Goal: Transaction & Acquisition: Obtain resource

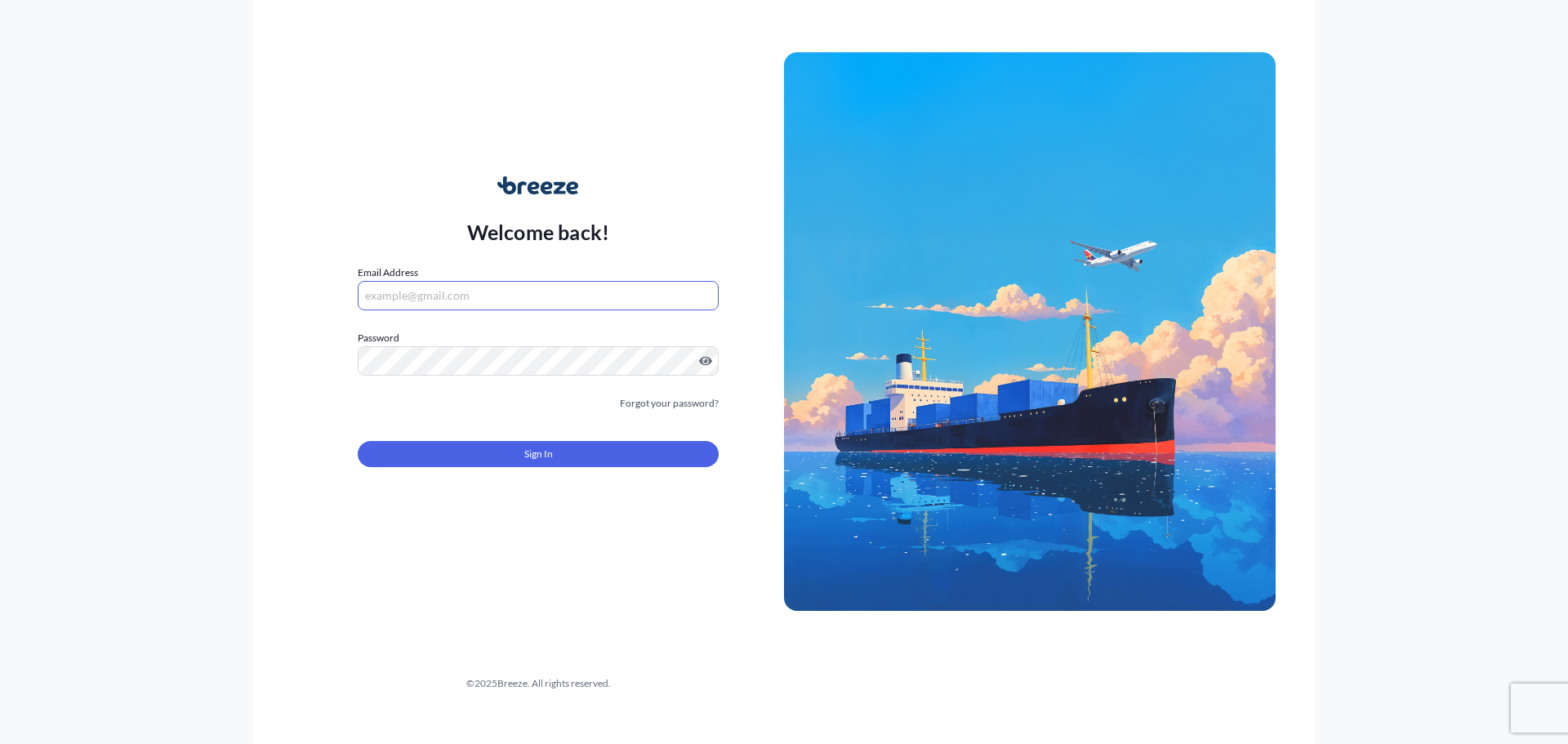
click at [445, 287] on input "Email Address" at bounding box center [538, 296] width 361 height 29
click at [401, 301] on input "Email Address" at bounding box center [538, 296] width 361 height 29
click at [425, 295] on input "mspears" at bounding box center [538, 296] width 361 height 29
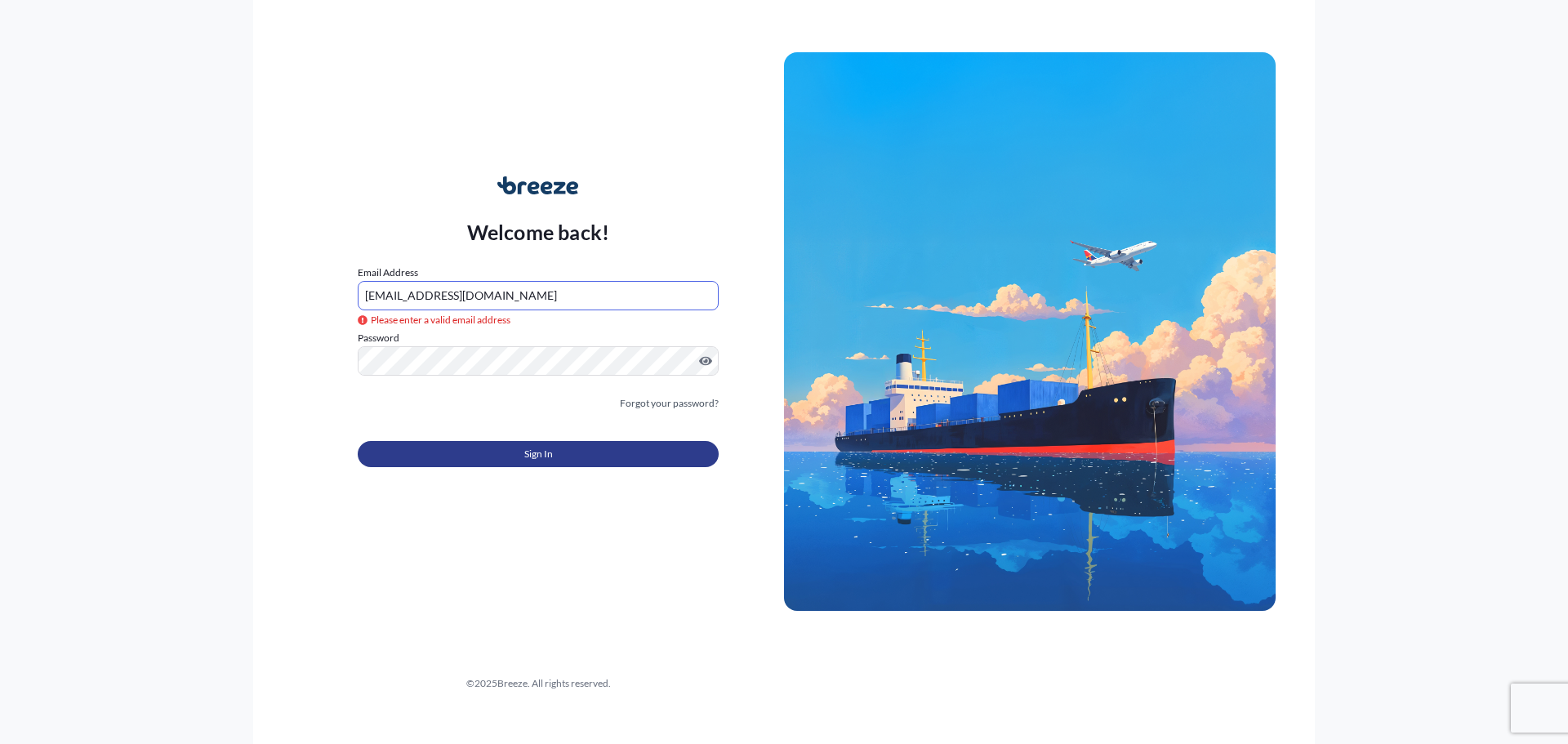
type input "[EMAIL_ADDRESS][DOMAIN_NAME]"
click at [557, 459] on button "Sign In" at bounding box center [538, 453] width 361 height 26
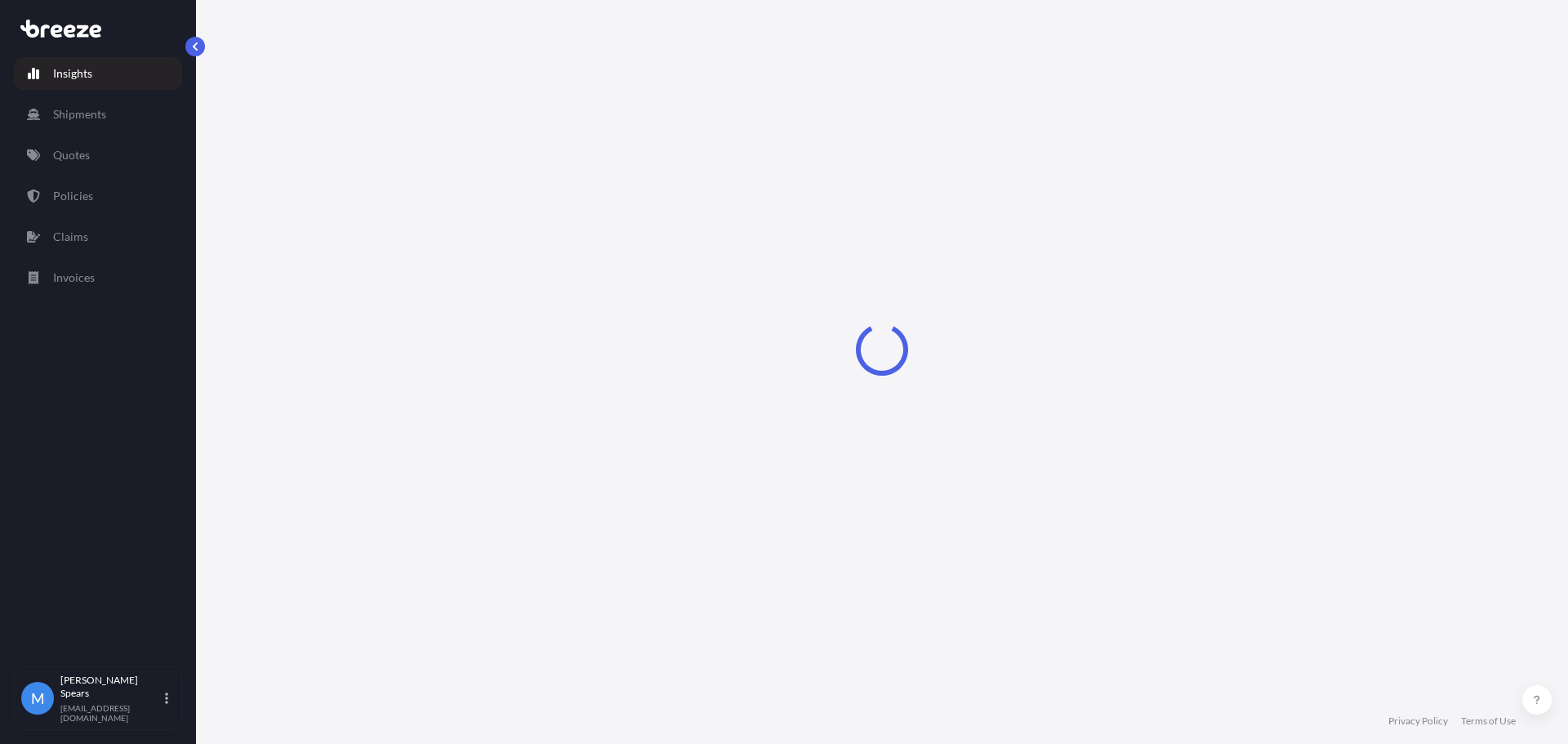
select select "2025"
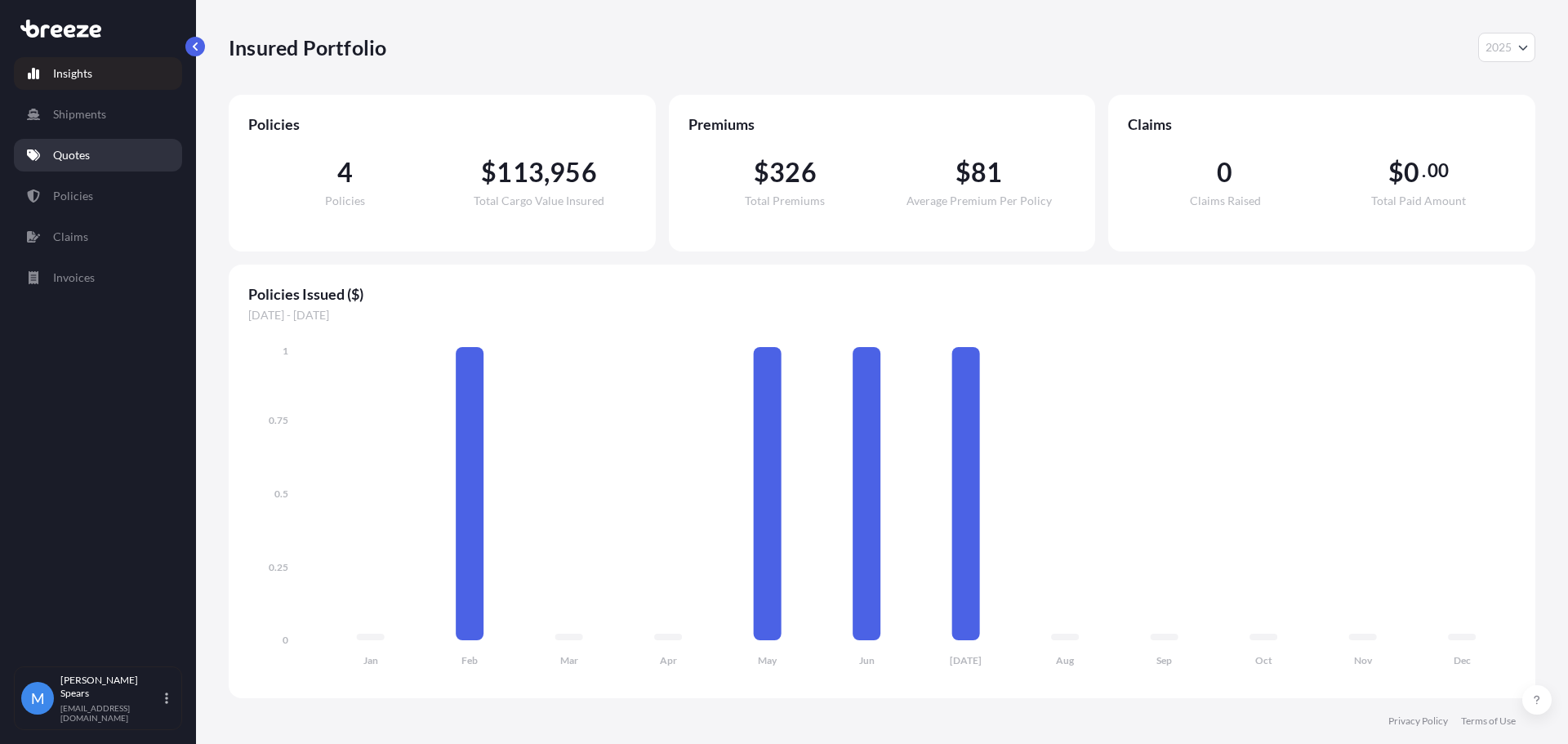
click at [88, 157] on p "Quotes" at bounding box center [71, 155] width 37 height 16
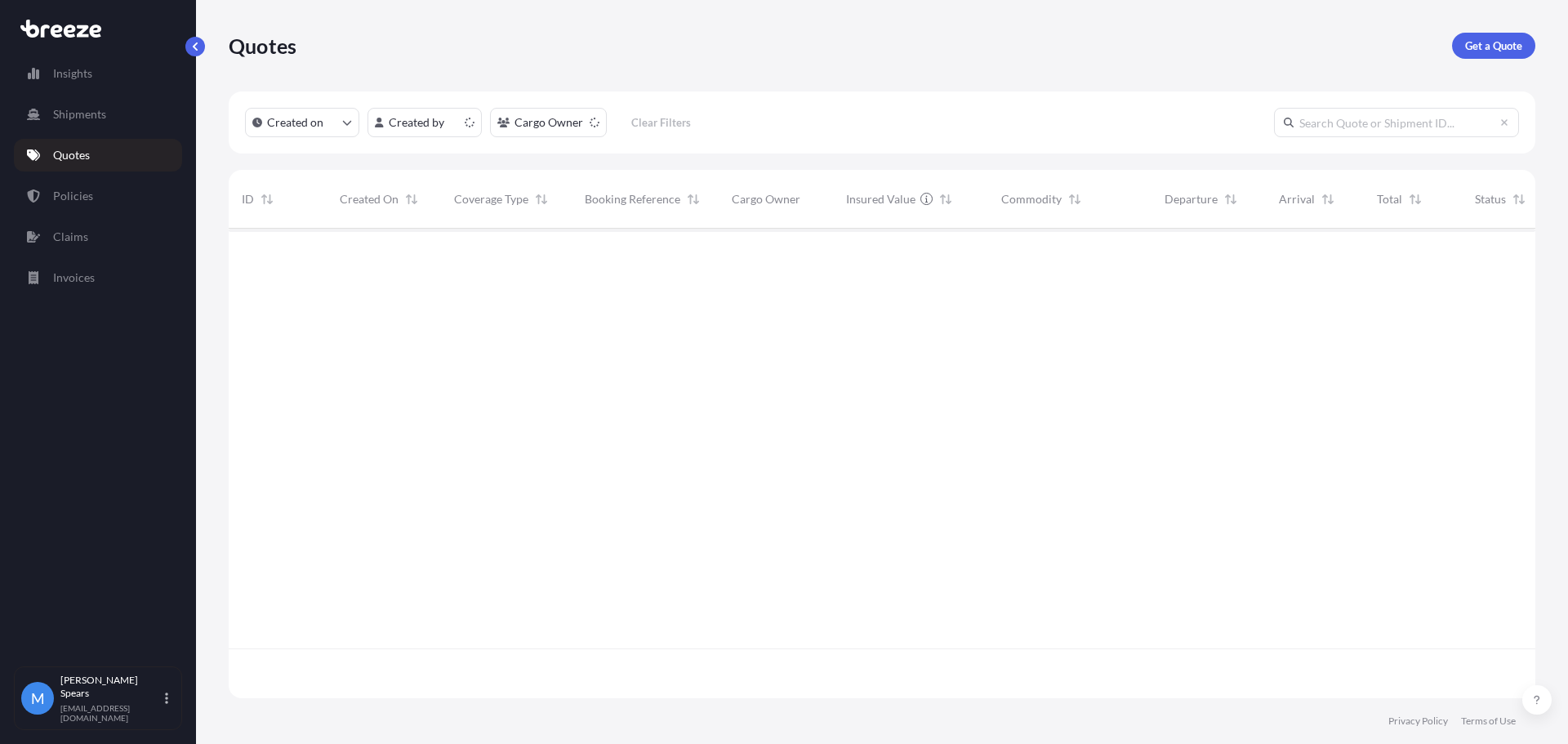
scroll to position [466, 1294]
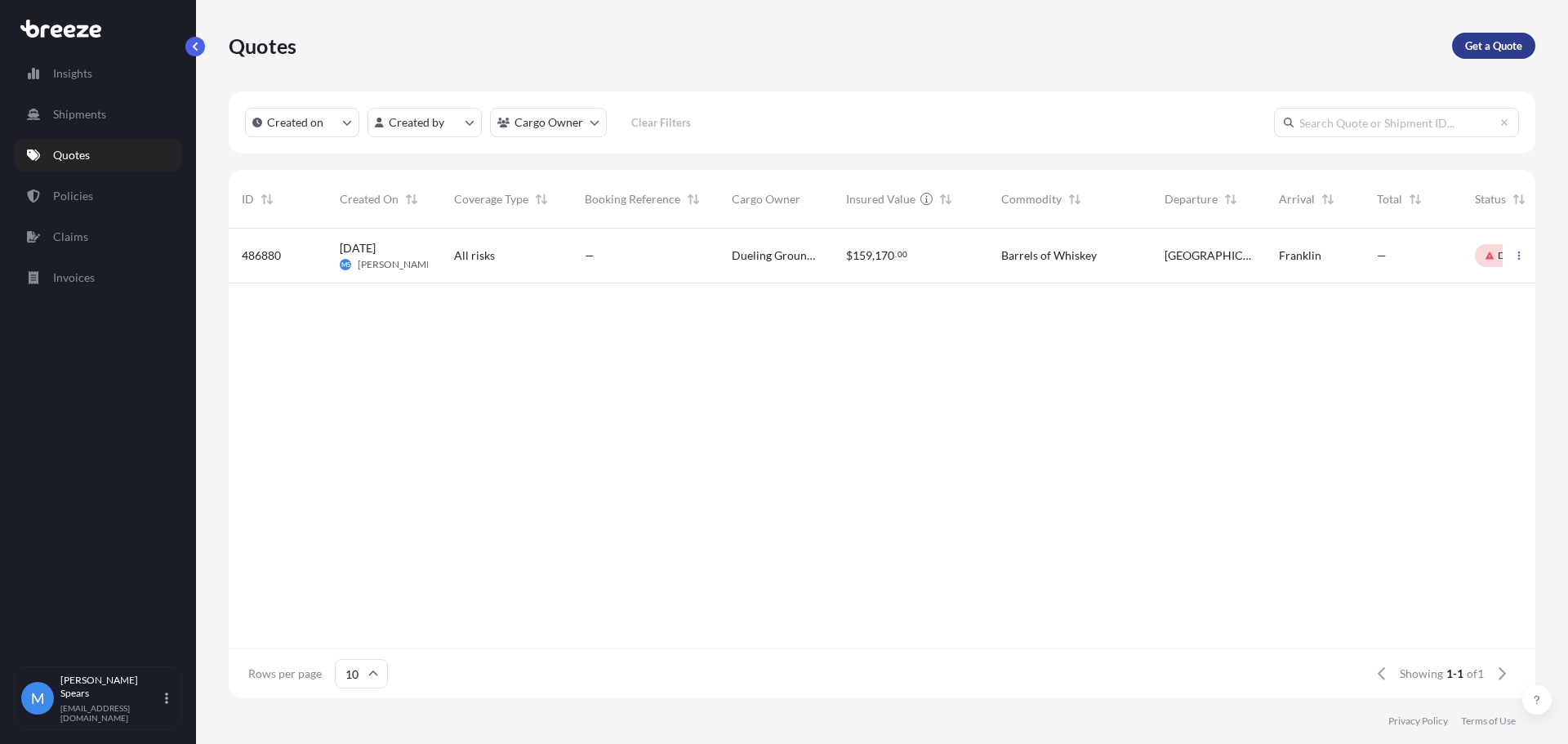
click at [1508, 34] on link "Get a Quote" at bounding box center [1493, 45] width 83 height 26
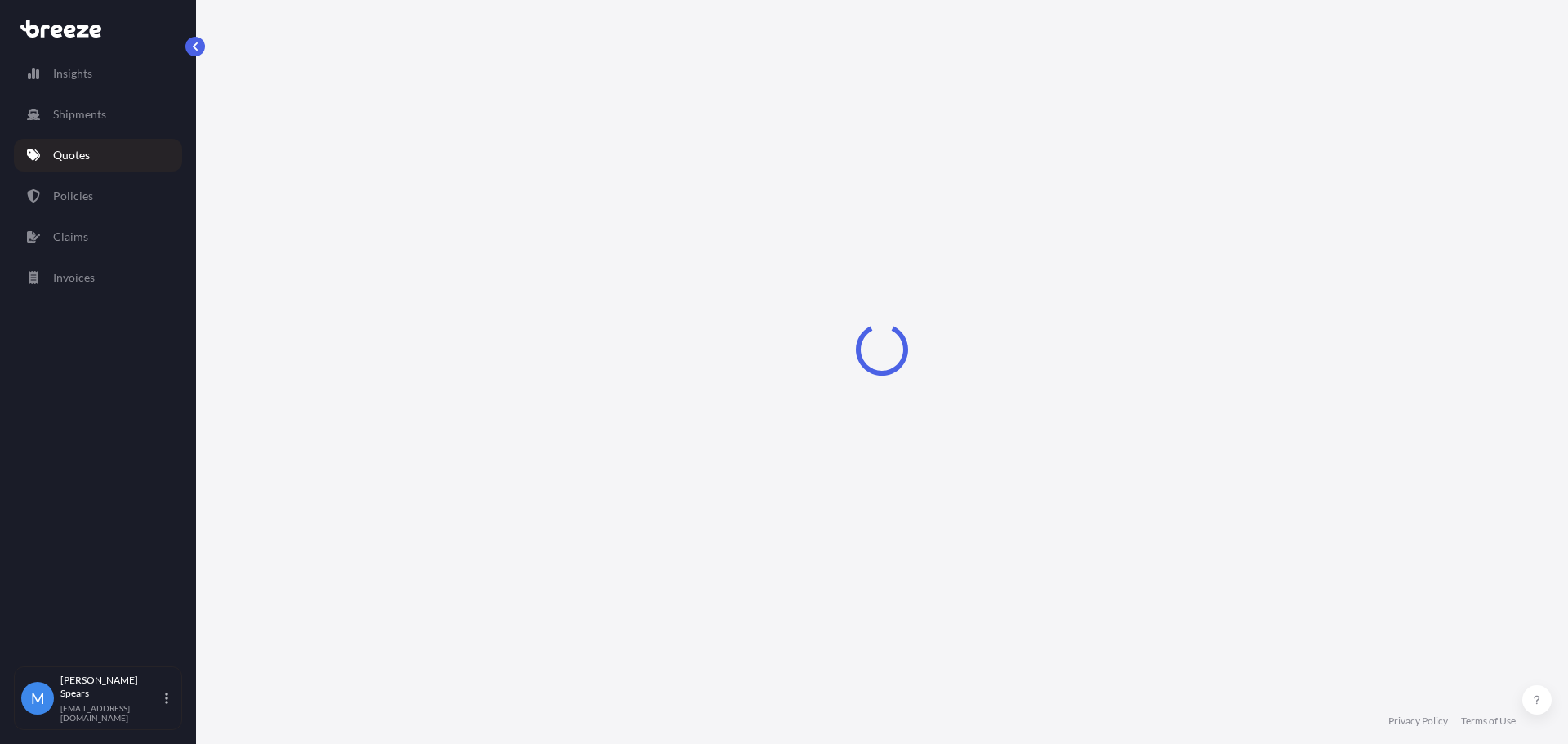
select select "Sea"
select select "1"
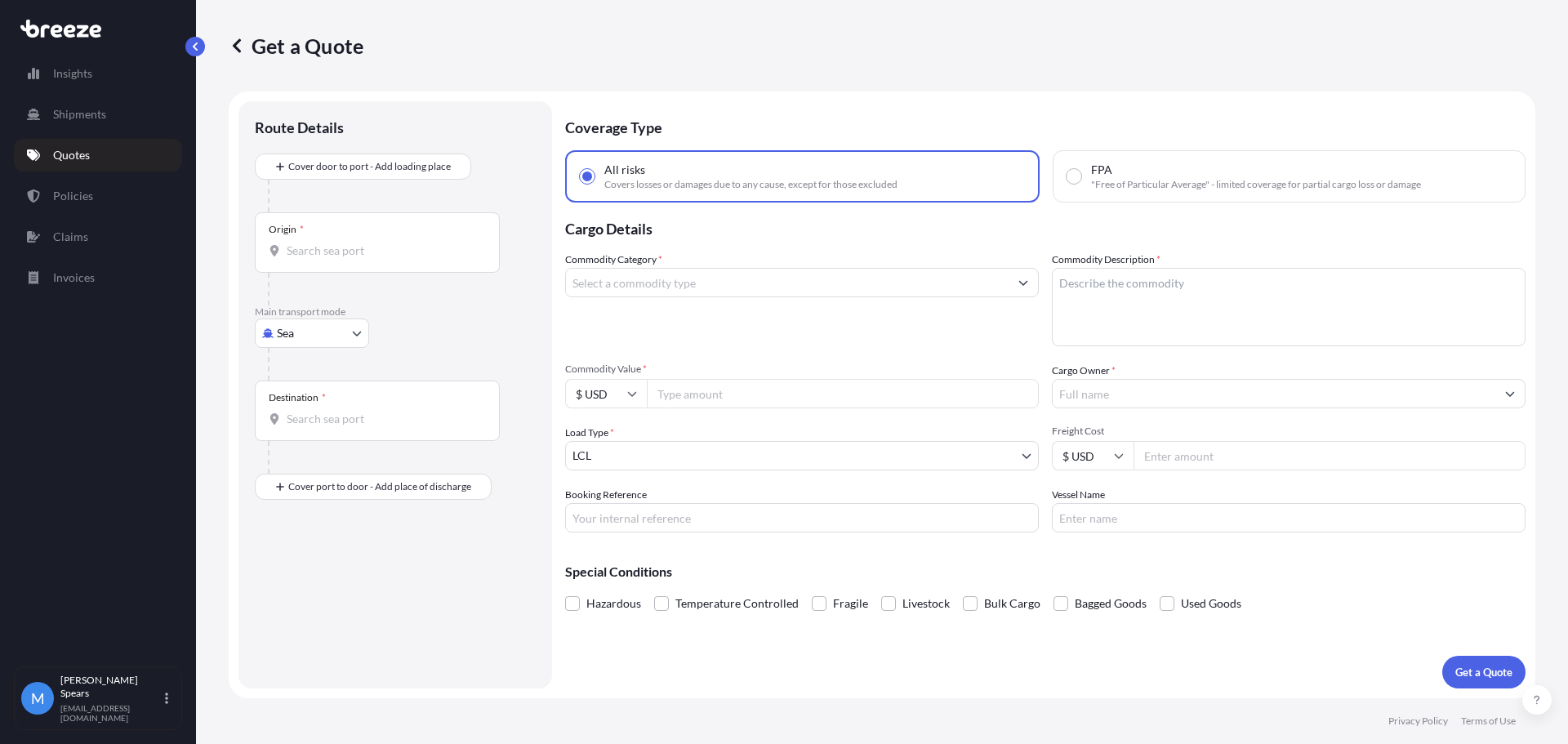
click at [349, 329] on body "Insights Shipments Quotes Policies Claims Invoices M [PERSON_NAME] [EMAIL_ADDRE…" at bounding box center [784, 372] width 1568 height 744
click at [331, 428] on div "Road" at bounding box center [312, 434] width 102 height 29
select select "Road"
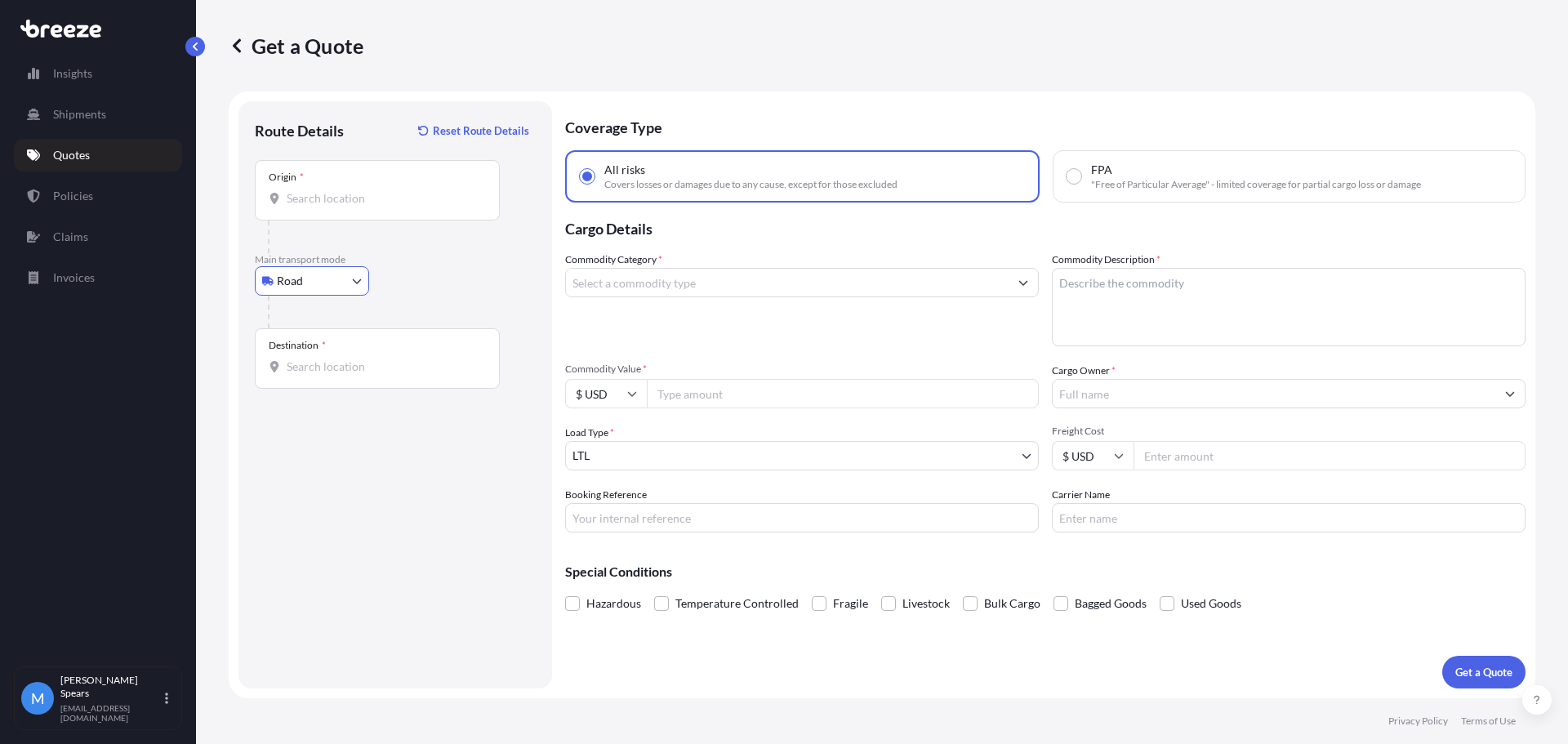
click at [336, 205] on input "Origin *" at bounding box center [382, 198] width 192 height 16
paste input "Technology Lab [STREET_ADDRESS]"
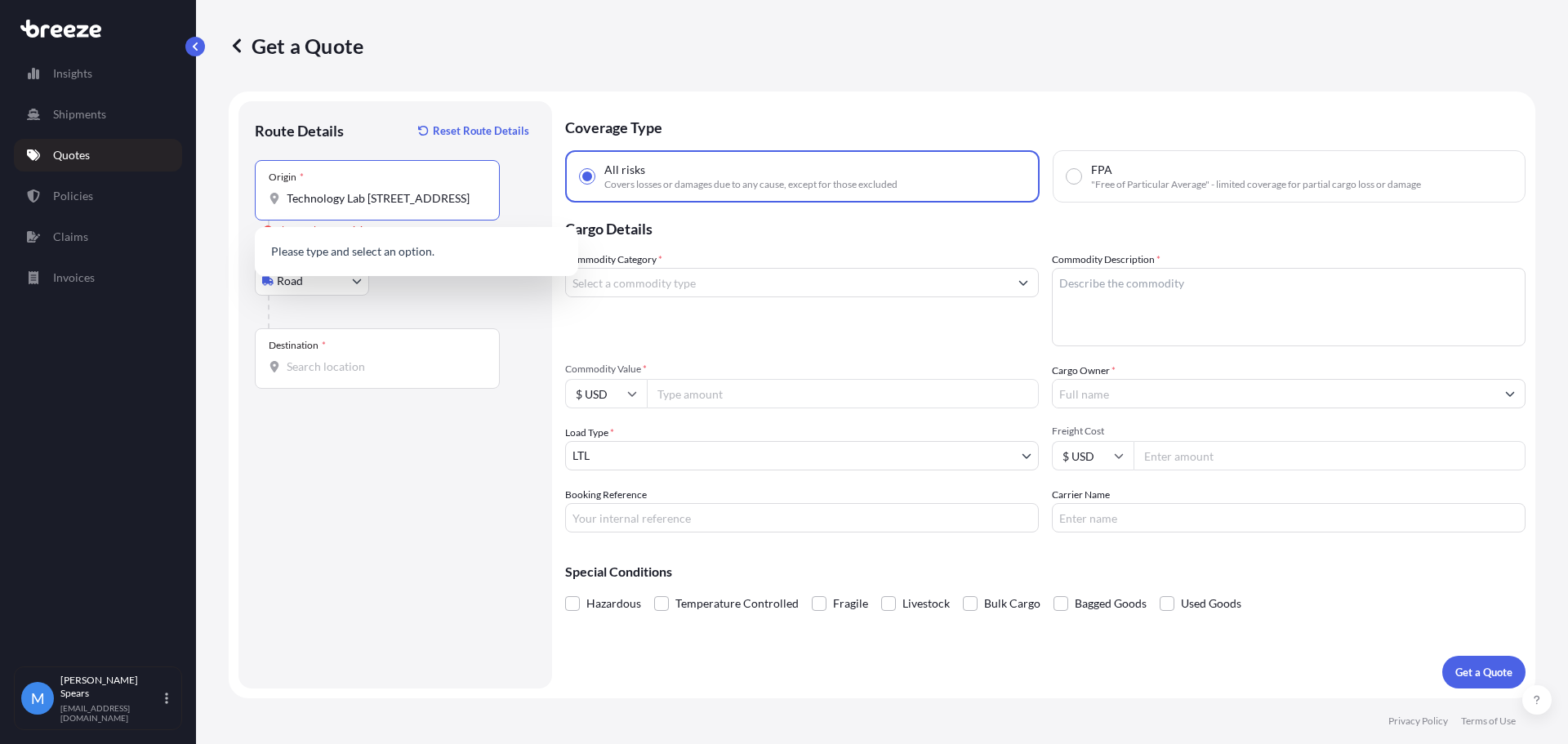
scroll to position [0, 92]
click at [361, 254] on span "[STREET_ADDRESS]" at bounding box center [362, 253] width 102 height 16
type input "[STREET_ADDRESS]"
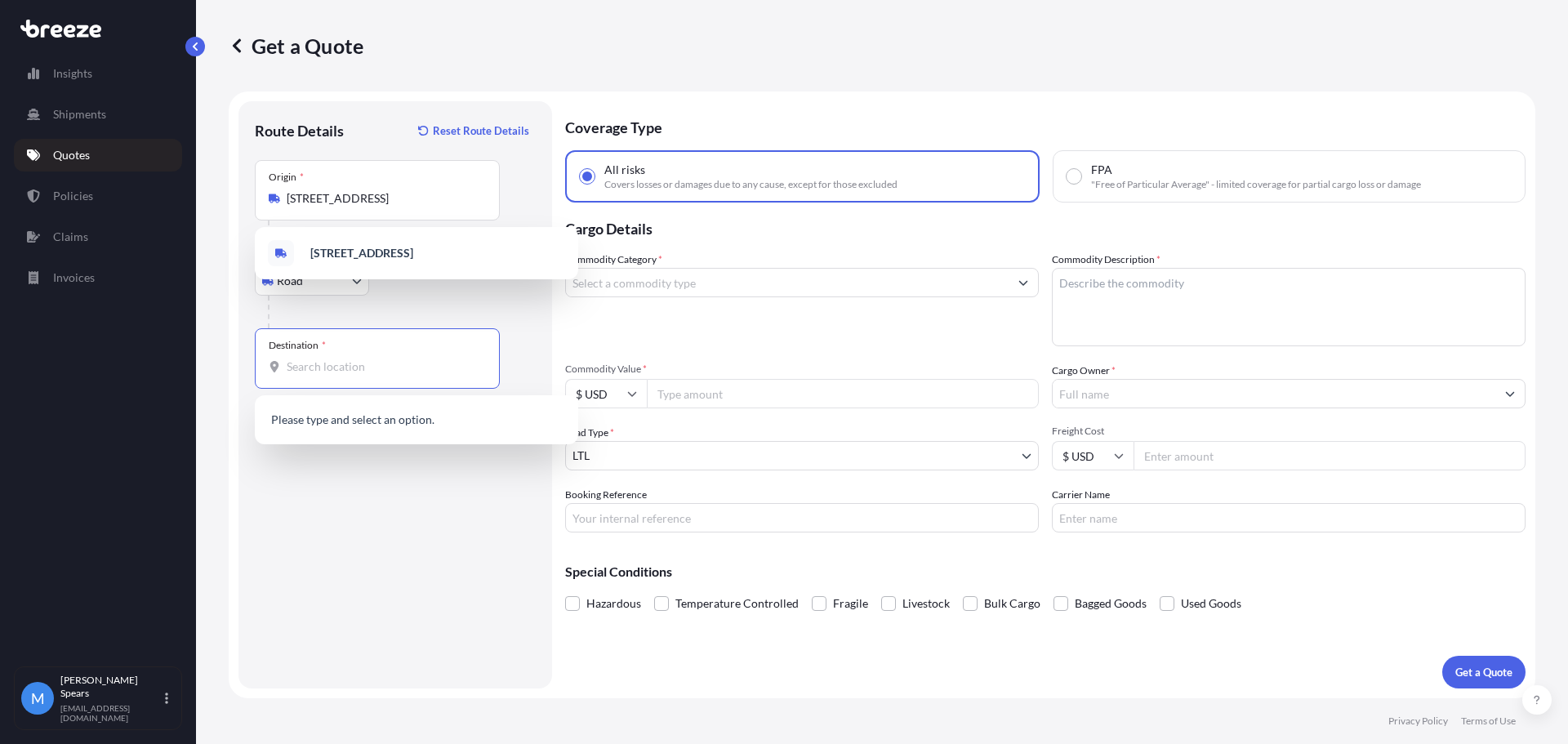
click at [322, 370] on input "Destination *" at bounding box center [382, 366] width 192 height 16
paste input "[STREET_ADDRESS][PERSON_NAME]"
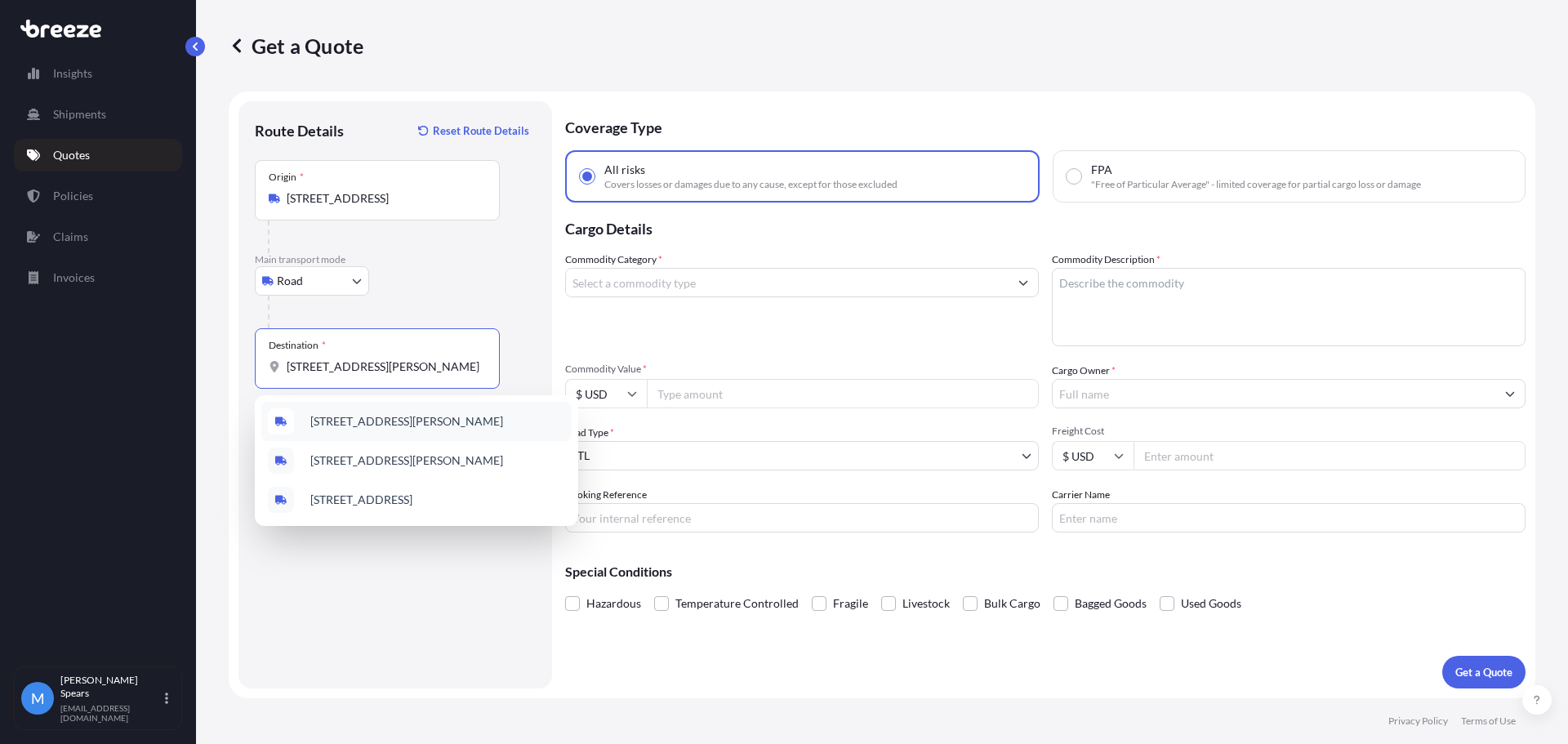
click at [386, 421] on span "[STREET_ADDRESS][PERSON_NAME]" at bounding box center [406, 421] width 192 height 16
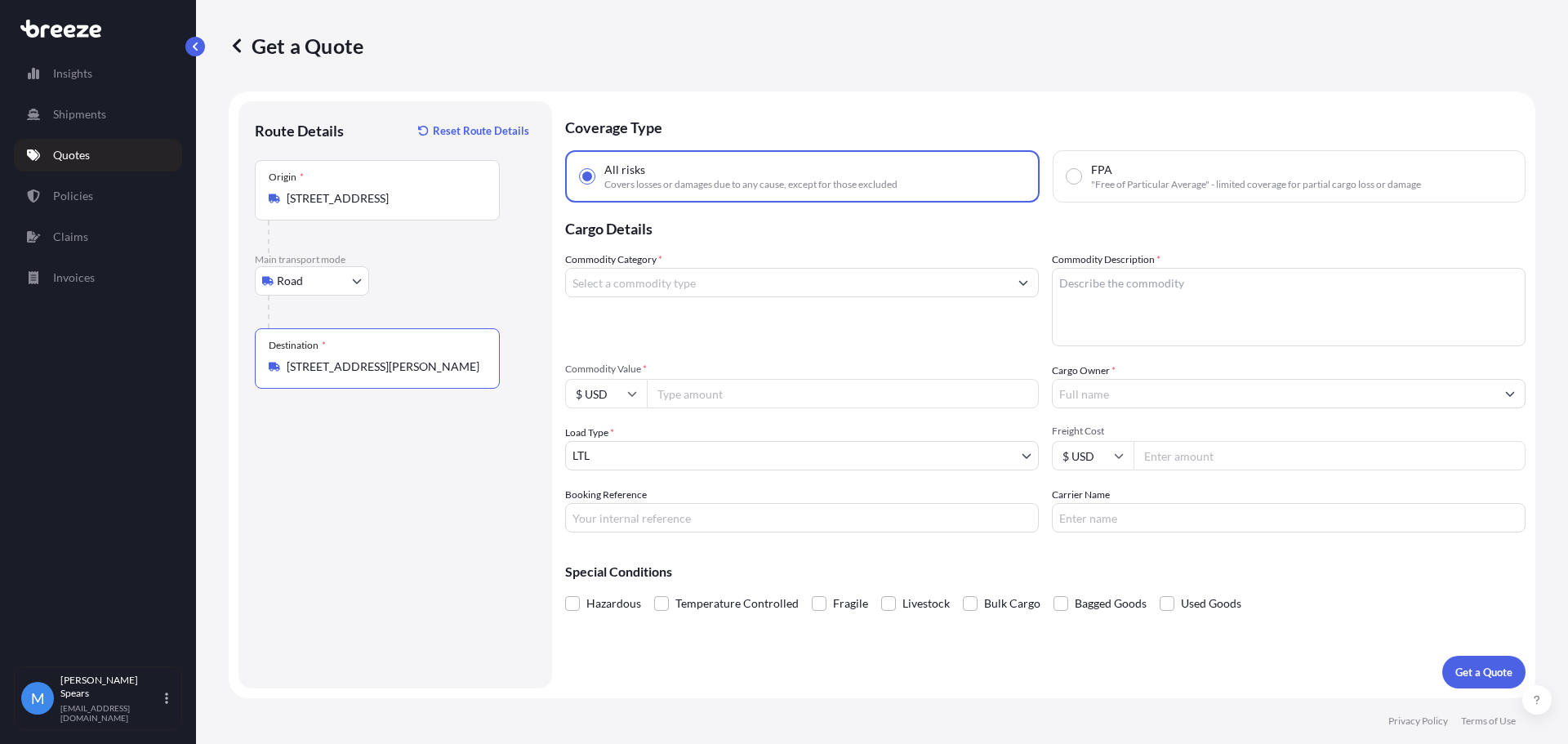
type input "[STREET_ADDRESS][PERSON_NAME]"
click at [669, 278] on input "Commodity Category *" at bounding box center [787, 282] width 443 height 29
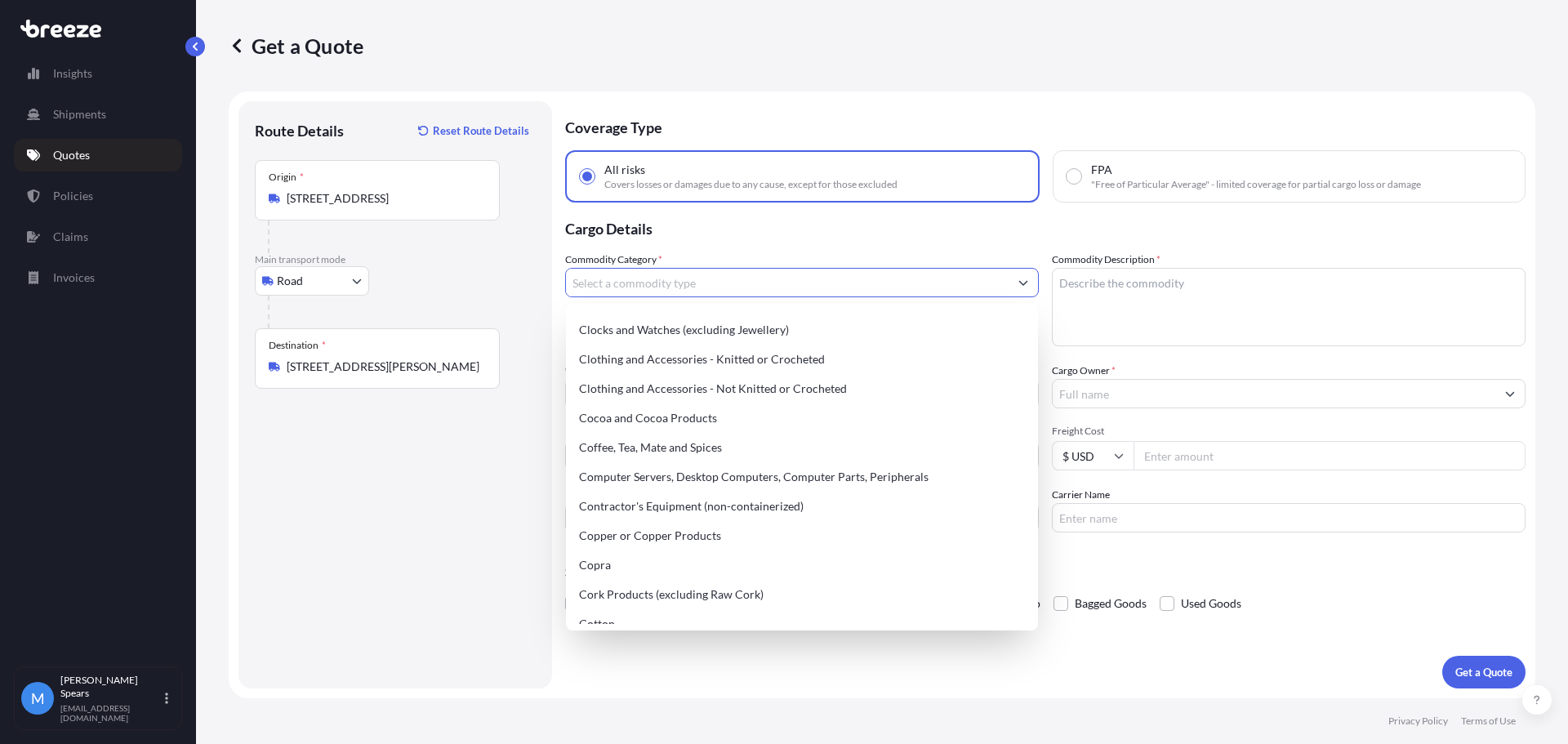
scroll to position [572, 0]
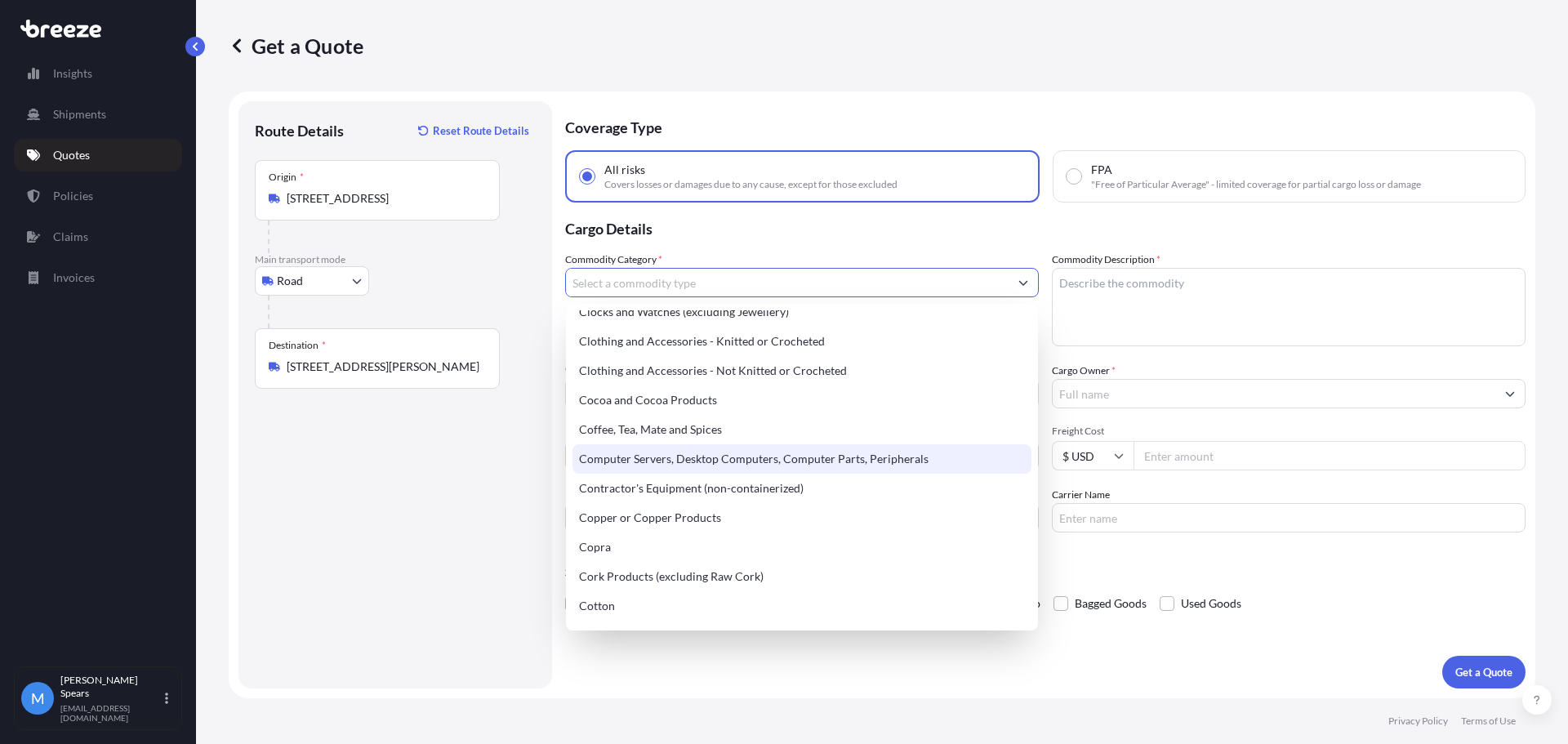
click at [661, 459] on div "Computer Servers, Desktop Computers, Computer Parts, Peripherals" at bounding box center [802, 458] width 459 height 29
type input "Computer Servers, Desktop Computers, Computer Parts, Peripherals"
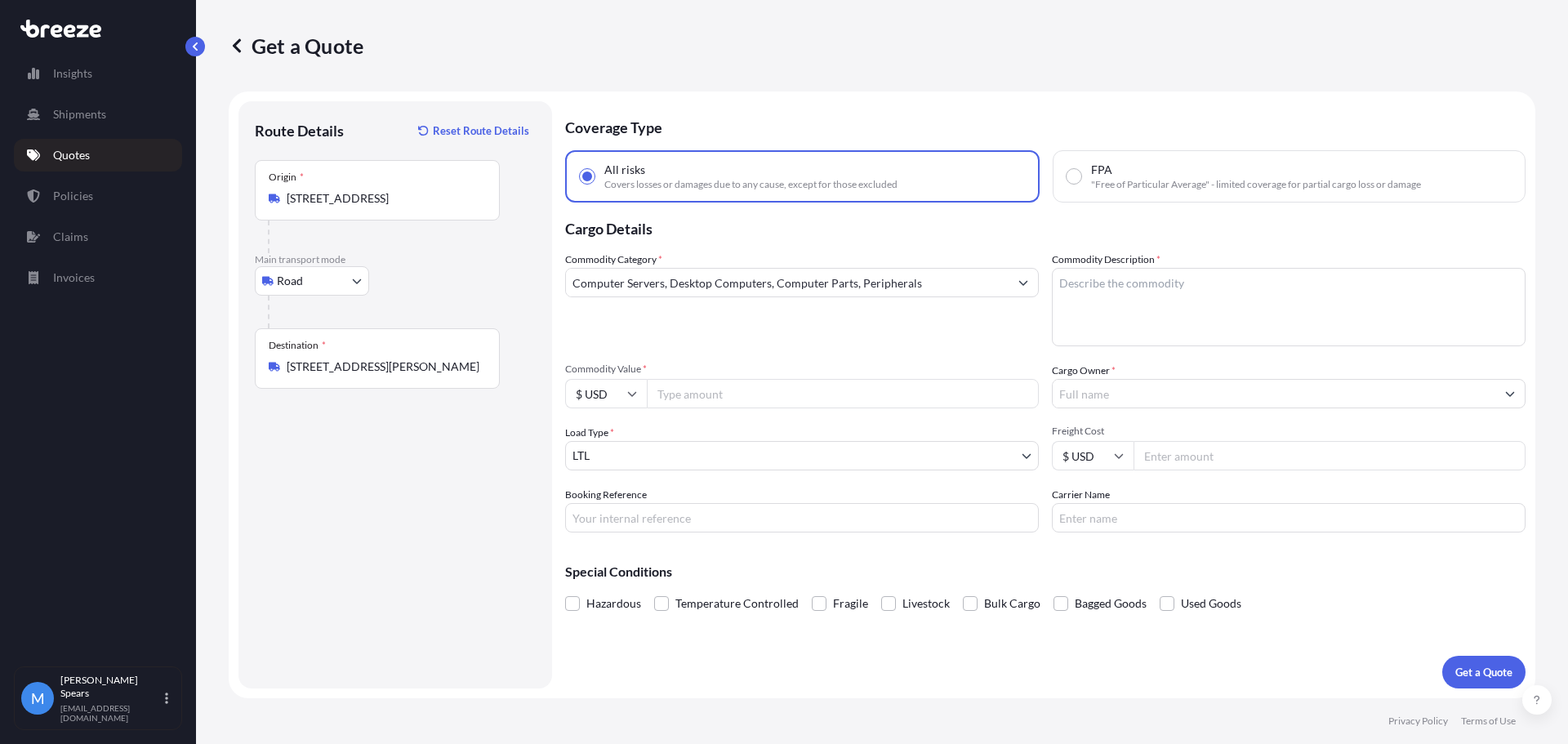
click at [1091, 277] on textarea "Commodity Description *" at bounding box center [1289, 307] width 474 height 78
type textarea "Computers"
click at [1114, 398] on input "Cargo Owner *" at bounding box center [1273, 393] width 443 height 29
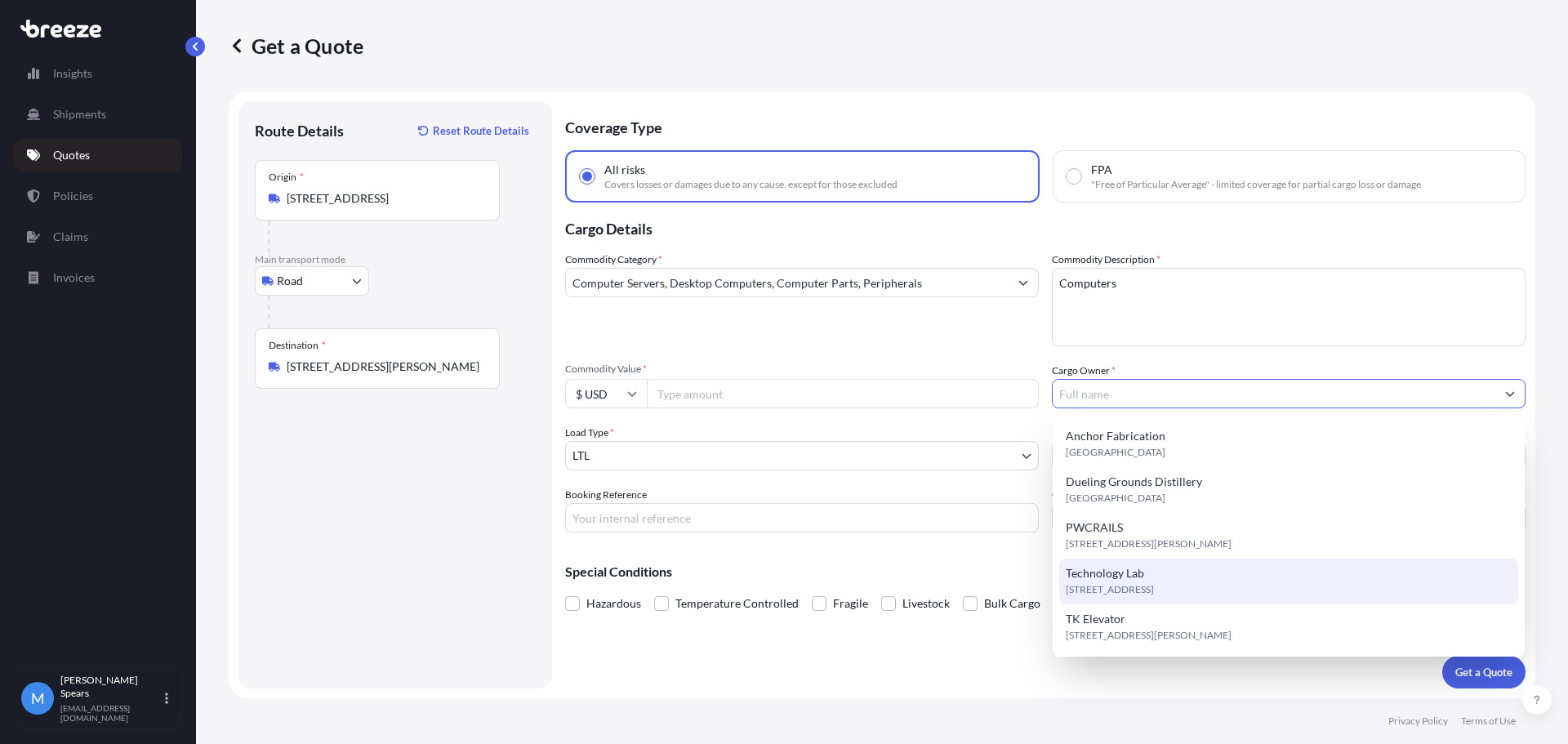
click at [1120, 571] on span "Technology Lab" at bounding box center [1104, 573] width 78 height 16
type input "Technology Lab"
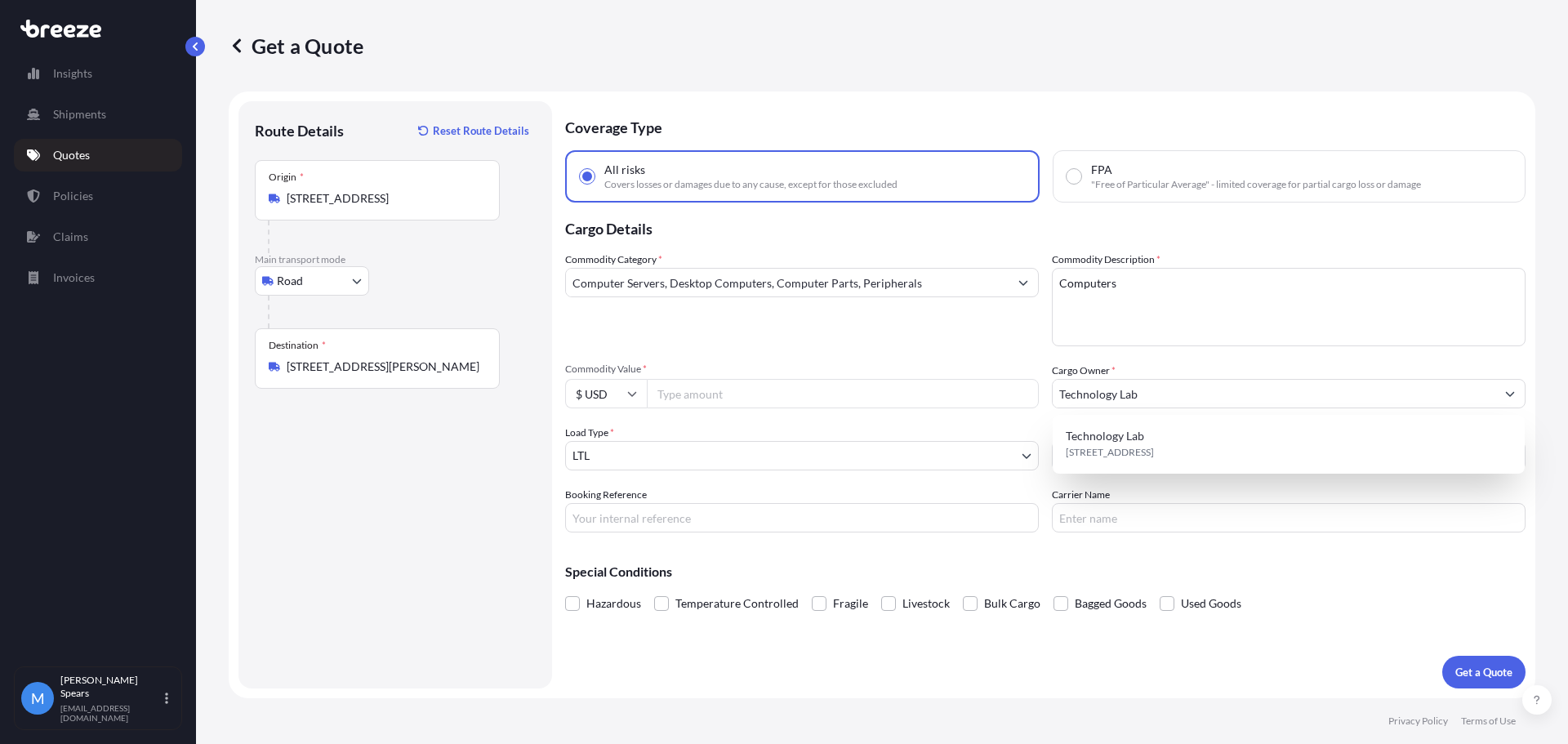
click at [1171, 489] on div "Carrier Name" at bounding box center [1289, 510] width 474 height 45
click at [1180, 457] on input "Freight Cost" at bounding box center [1329, 455] width 392 height 29
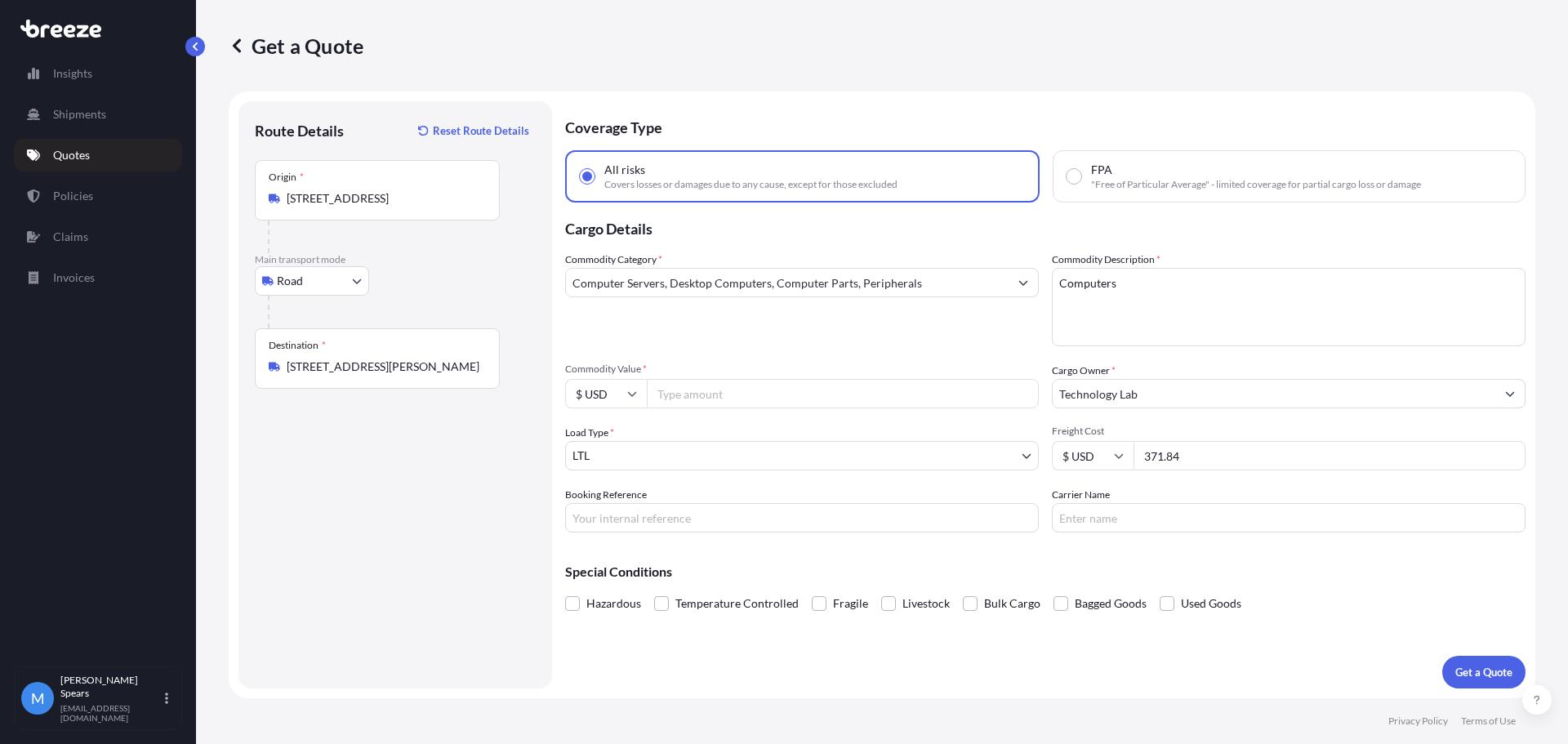
type input "371.84"
click at [614, 524] on input "Booking Reference" at bounding box center [802, 517] width 474 height 29
type input "Load#125322327"
